Goal: Task Accomplishment & Management: Complete application form

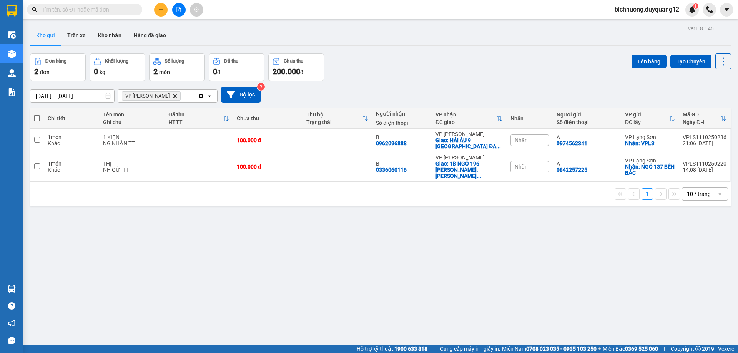
scroll to position [35, 0]
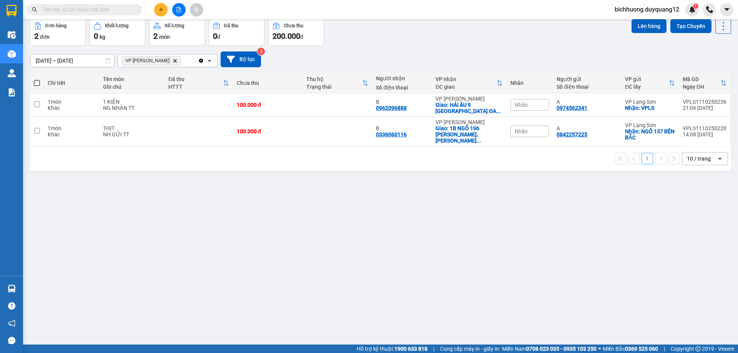
click at [156, 10] on button at bounding box center [160, 9] width 13 height 13
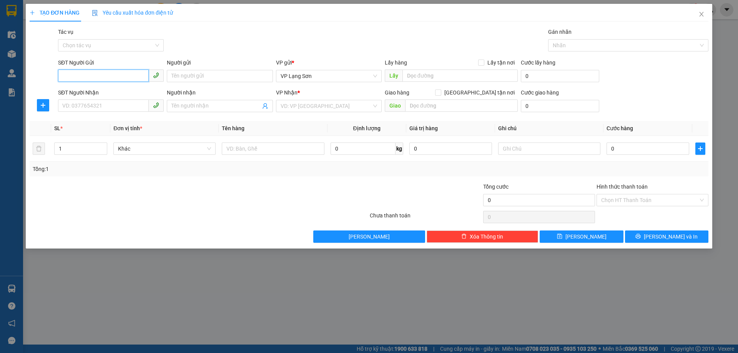
click at [106, 76] on input "SĐT Người Gửi" at bounding box center [103, 76] width 91 height 12
type input "0913045427"
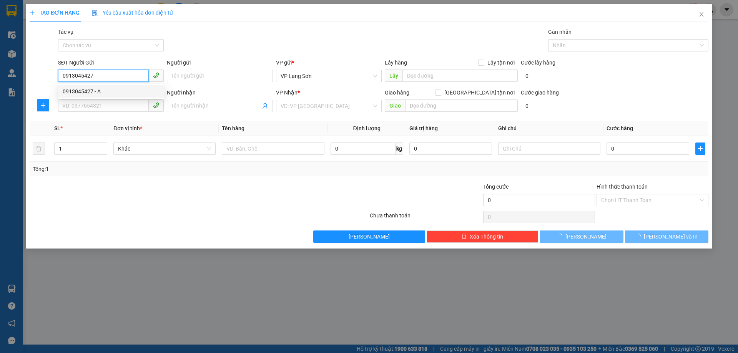
click at [100, 91] on div "0913045427 - A" at bounding box center [111, 91] width 96 height 8
type input "A"
checkbox input "true"
type input "VPLS"
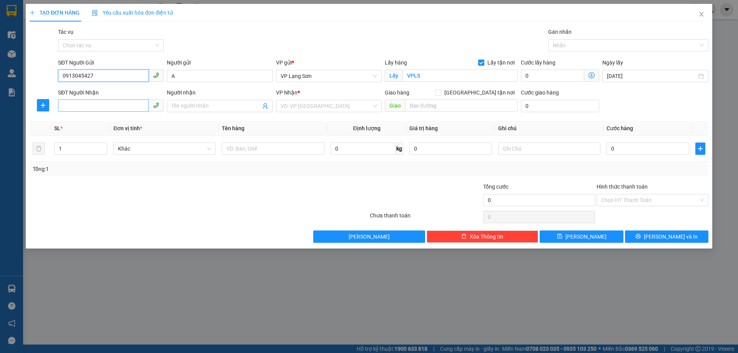
type input "0913045427"
click at [109, 103] on input "SĐT Người Nhận" at bounding box center [103, 105] width 91 height 12
type input "0398094116"
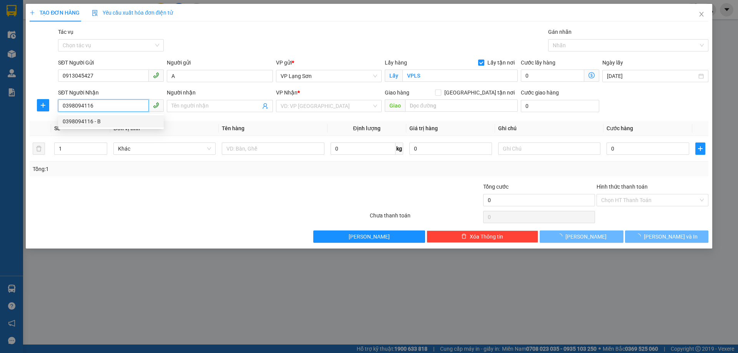
click at [111, 121] on div "0398094116 - B" at bounding box center [111, 121] width 96 height 8
type input "B"
checkbox input "true"
type input "11 NGÕ 169 [GEOGRAPHIC_DATA],[GEOGRAPHIC_DATA],[GEOGRAPHIC_DATA]"
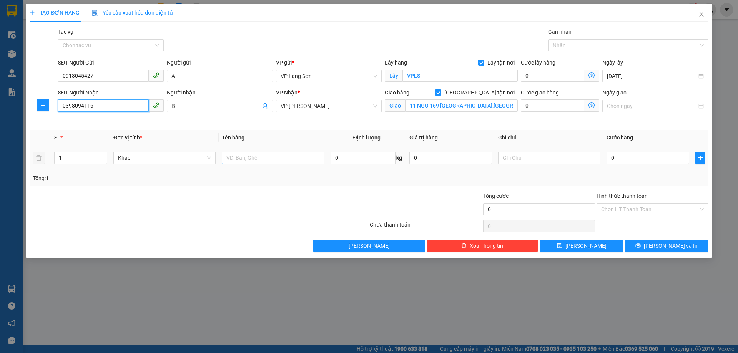
type input "0398094116"
click at [280, 157] on input "text" at bounding box center [273, 158] width 102 height 12
type input "D"
type input "ĐỒ ĂN"
click at [640, 110] on input "Ngày giao" at bounding box center [652, 106] width 90 height 8
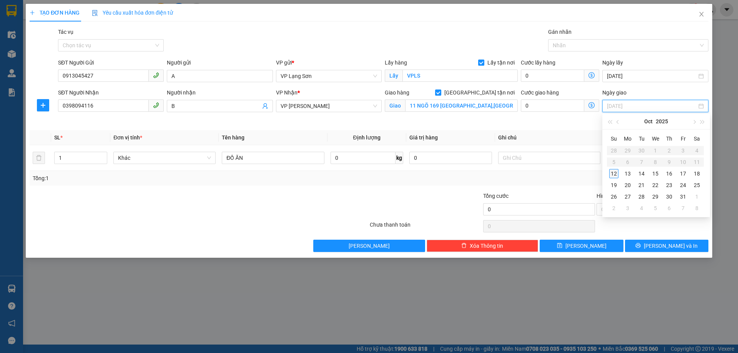
type input "[DATE]"
click at [611, 174] on div "12" at bounding box center [613, 173] width 9 height 9
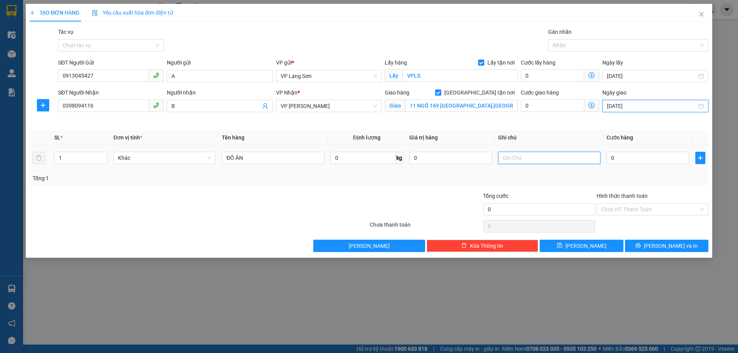
click at [532, 158] on input "text" at bounding box center [549, 158] width 102 height 12
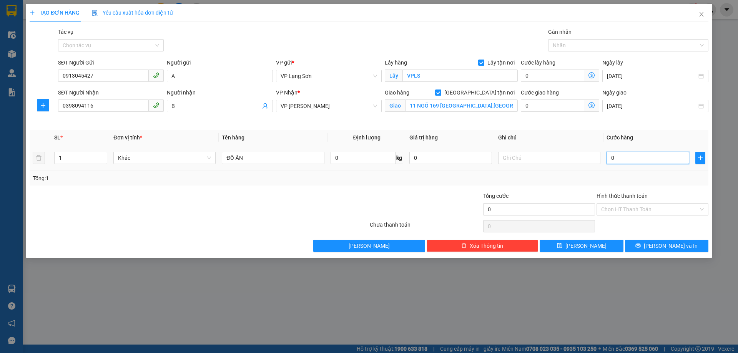
click at [656, 160] on input "0" at bounding box center [647, 158] width 83 height 12
type input "1"
type input "11"
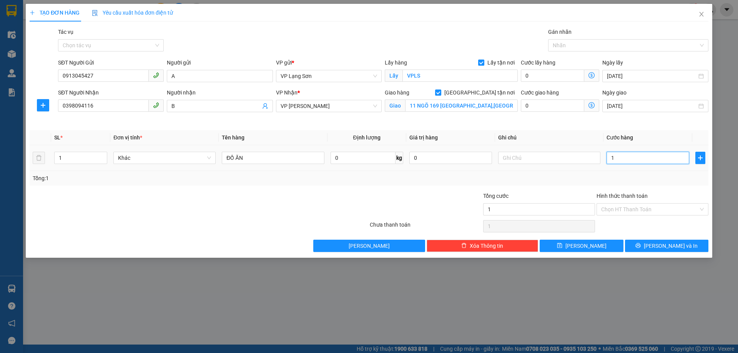
type input "11"
type input "110"
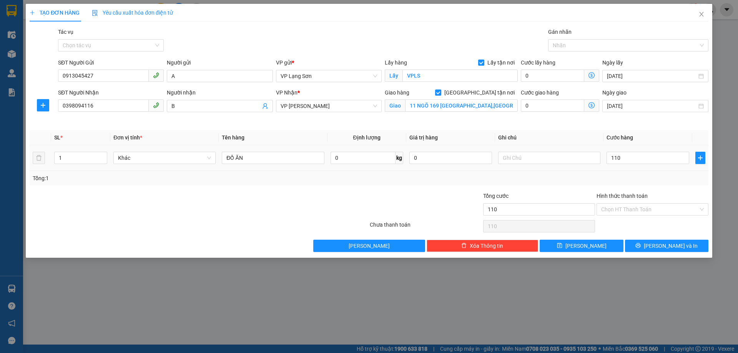
click at [606, 183] on div "Tổng: 1" at bounding box center [369, 178] width 678 height 15
type input "110.000"
click at [537, 156] on input "text" at bounding box center [549, 158] width 102 height 12
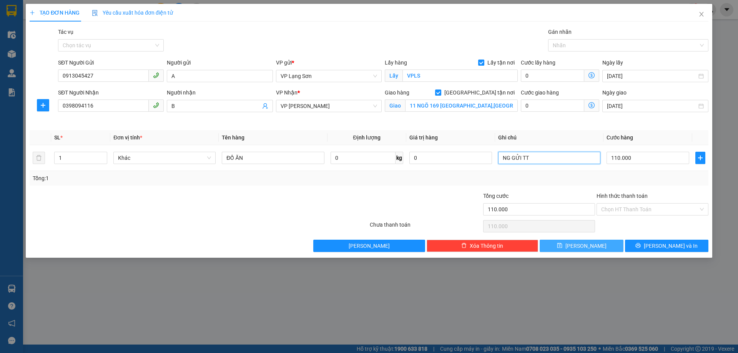
type input "NG GỬI TT"
click at [587, 249] on span "[PERSON_NAME]" at bounding box center [585, 246] width 41 height 8
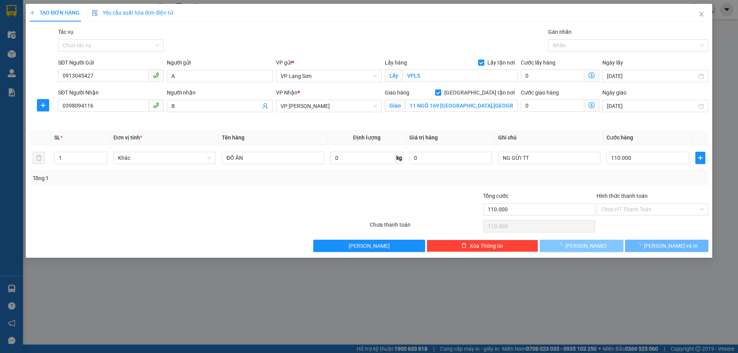
checkbox input "false"
type input "0"
